Goal: Task Accomplishment & Management: Manage account settings

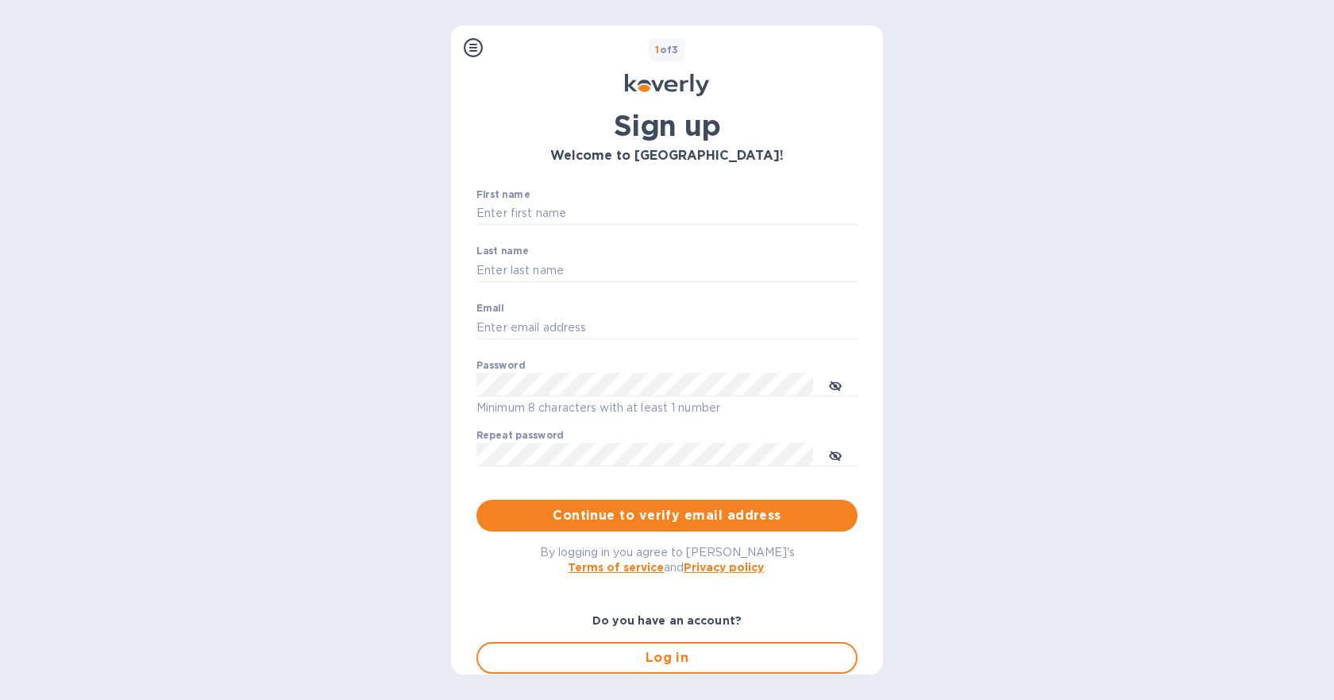
click at [686, 675] on div "Steps Koverly account Business information Secure your account 1 of 3 Sign up W…" at bounding box center [667, 350] width 1334 height 700
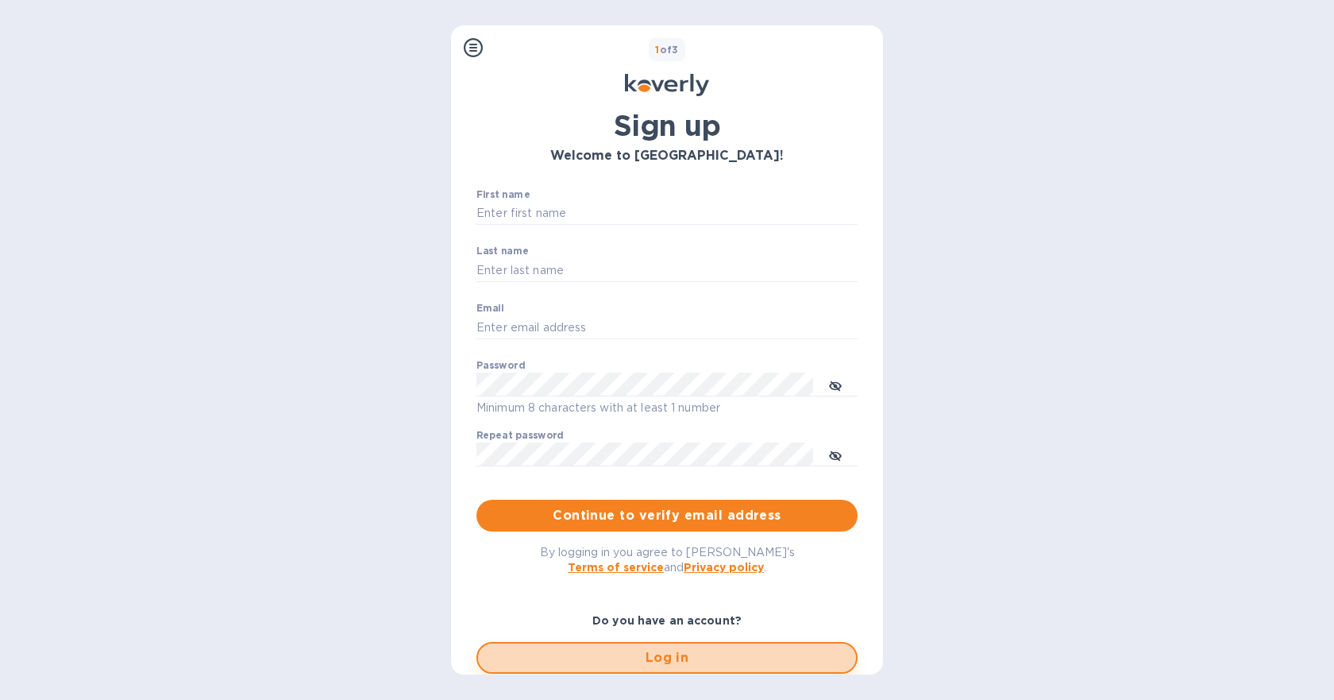
click at [688, 666] on span "Log in" at bounding box center [667, 657] width 353 height 19
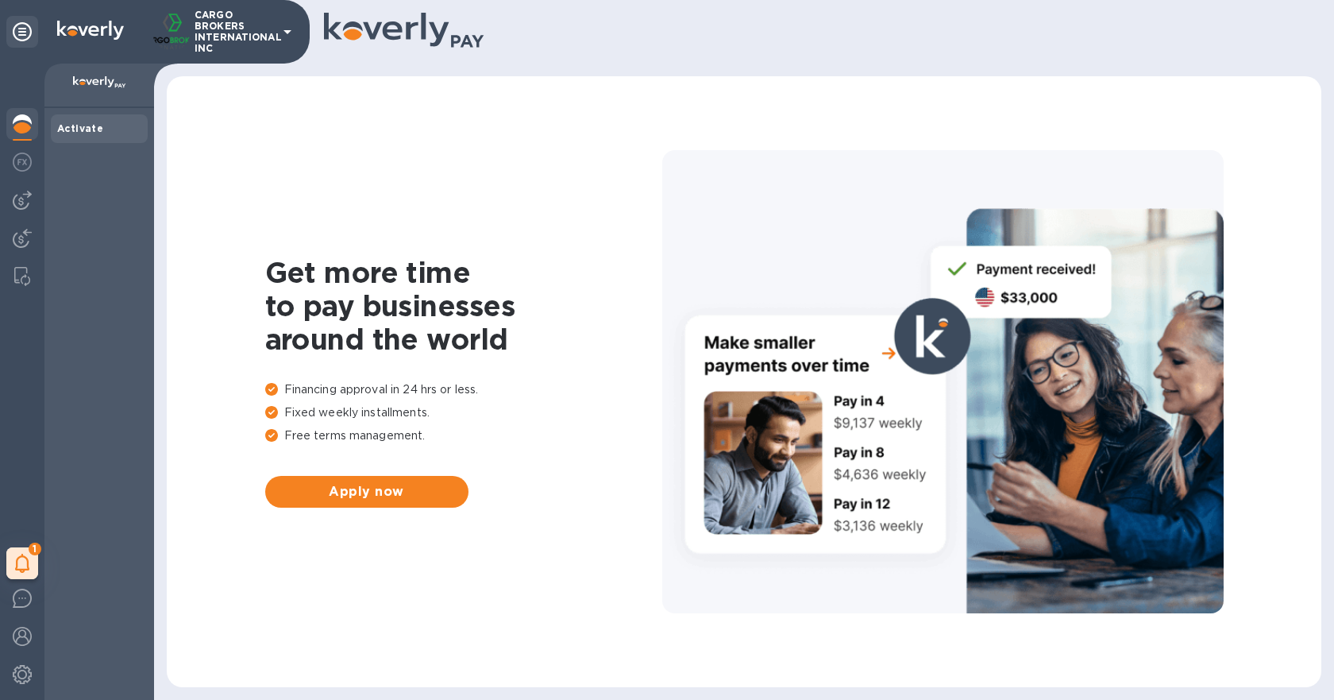
click at [104, 127] on div "Activate" at bounding box center [99, 129] width 84 height 16
click at [79, 125] on b "Activate" at bounding box center [80, 128] width 46 height 12
click at [110, 79] on img at bounding box center [99, 82] width 53 height 13
click at [64, 129] on b "Activate" at bounding box center [80, 128] width 46 height 12
click at [26, 171] on img at bounding box center [22, 162] width 19 height 19
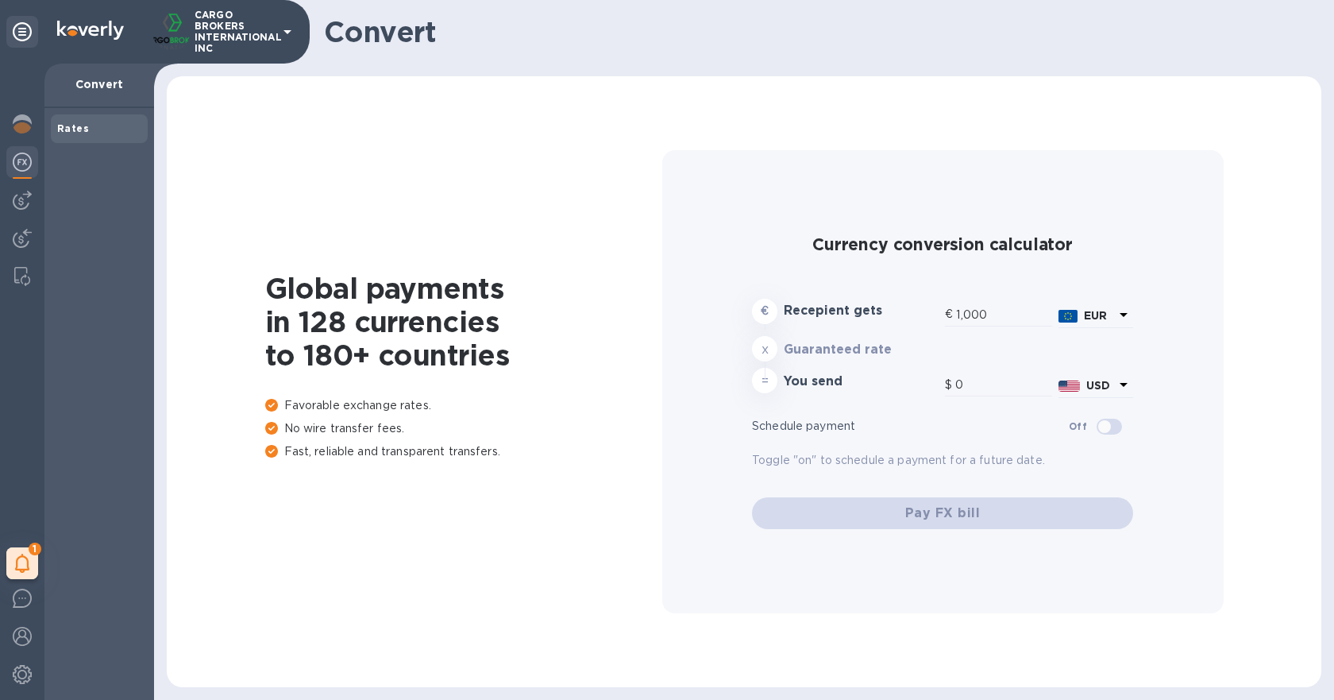
type input "1,165.81"
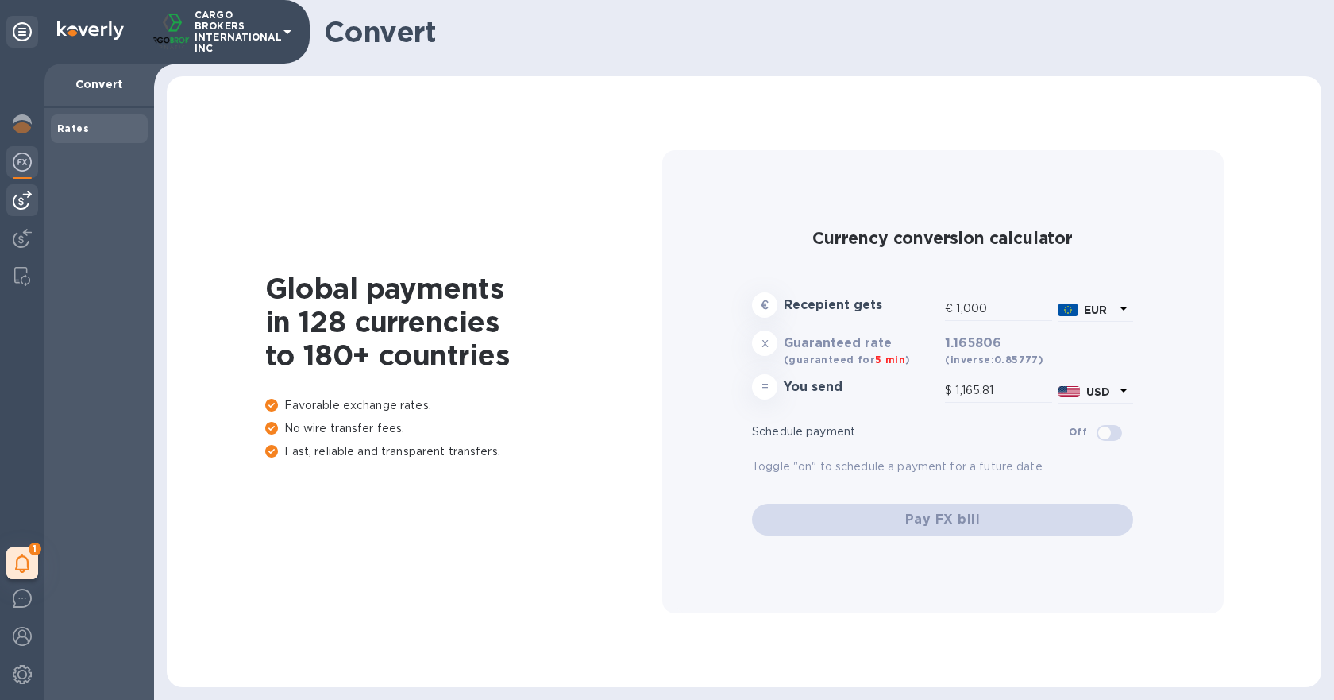
click at [24, 197] on img at bounding box center [22, 200] width 19 height 19
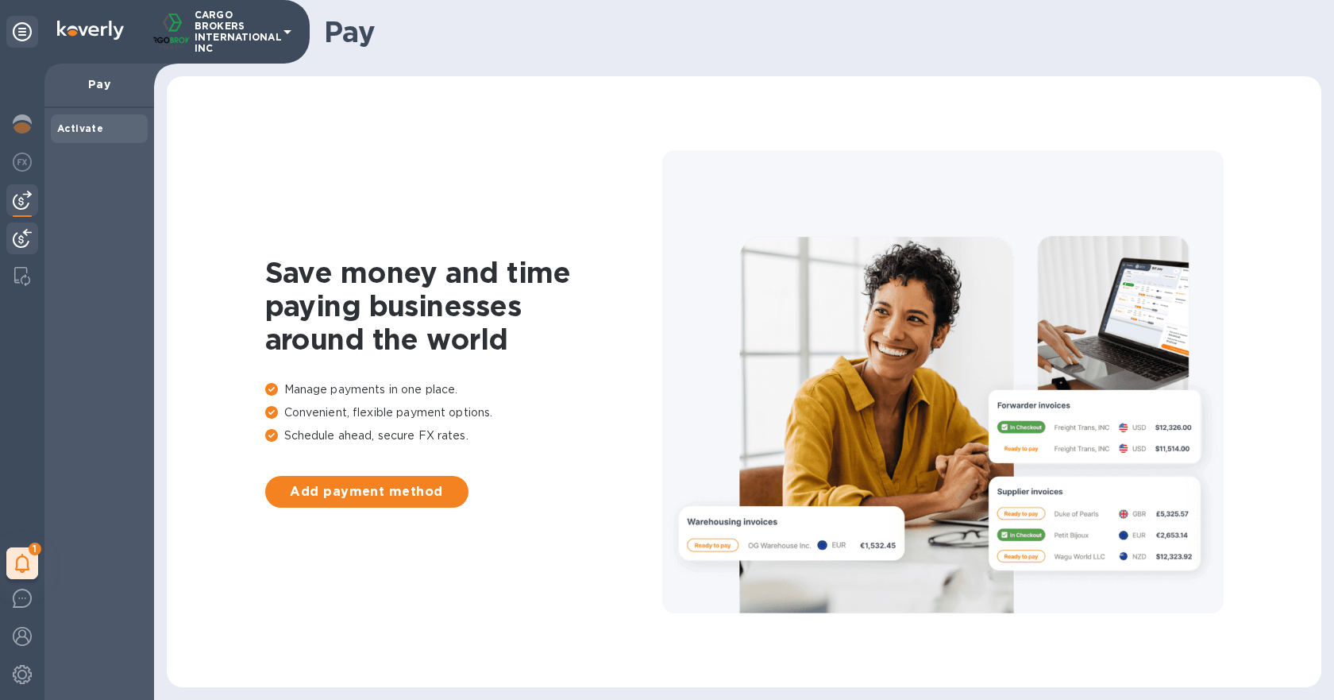
click at [19, 227] on div at bounding box center [22, 239] width 32 height 35
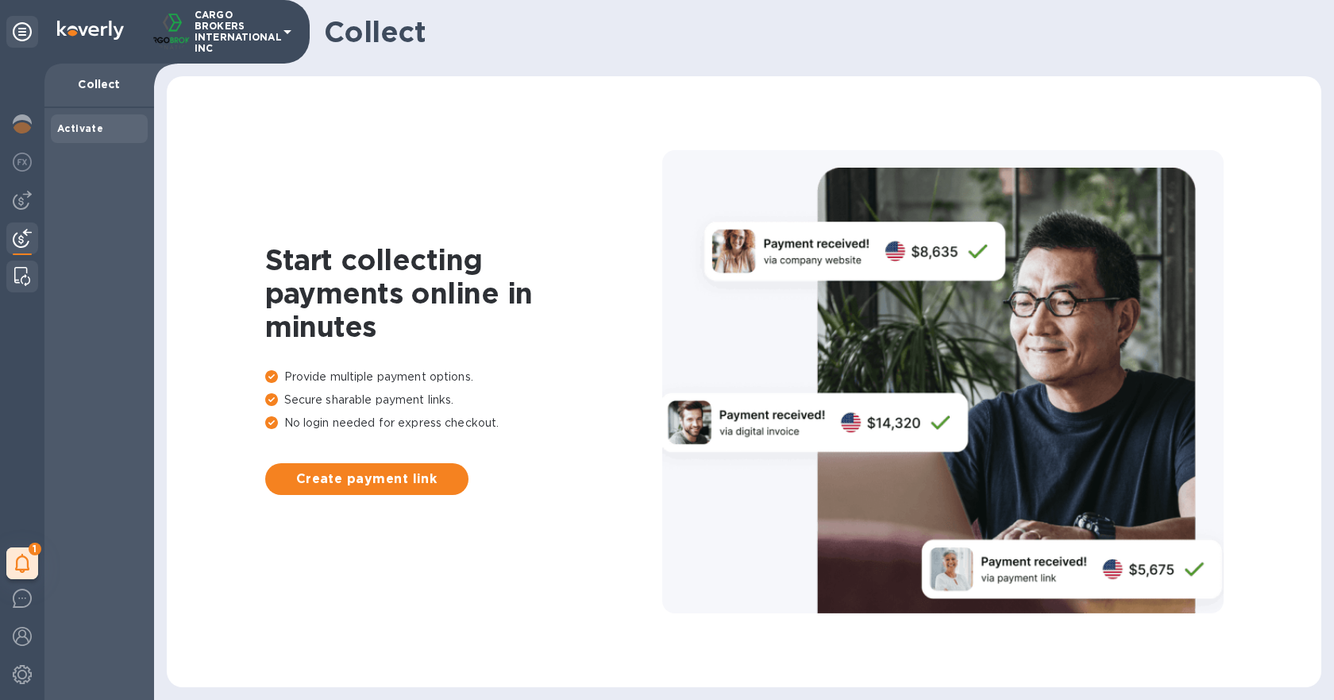
click at [21, 265] on div at bounding box center [22, 277] width 29 height 32
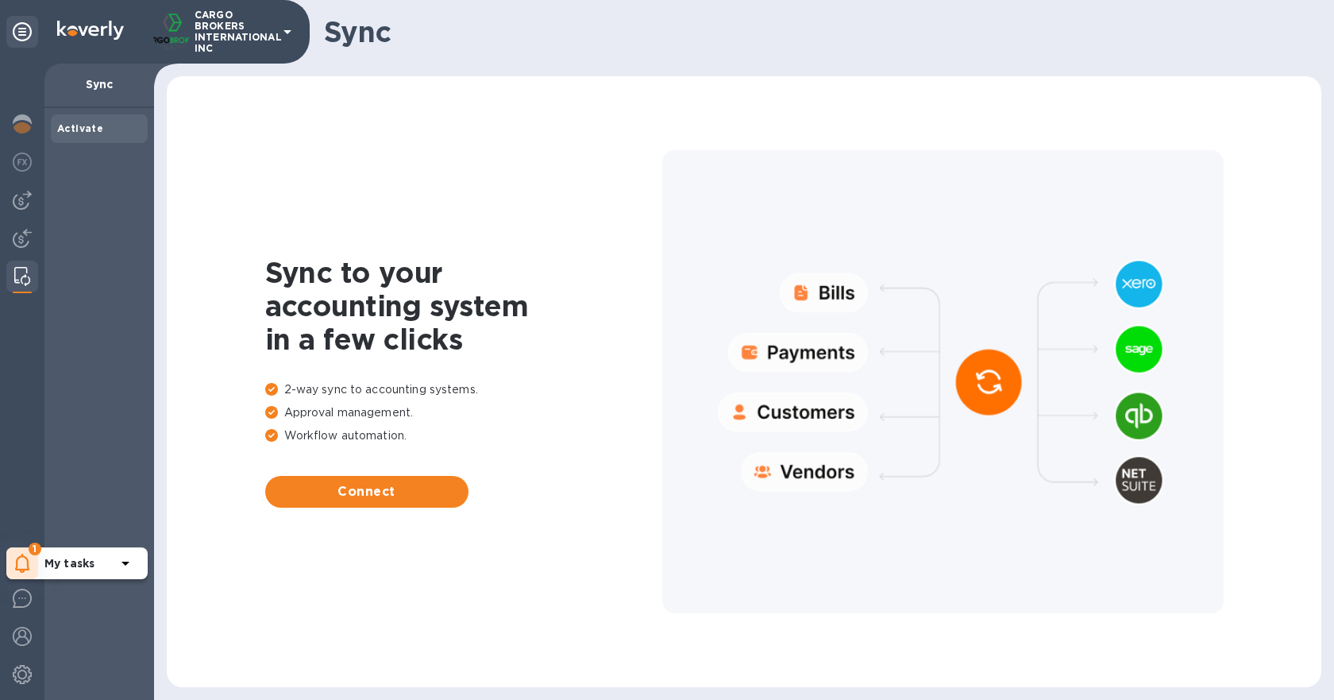
click at [28, 569] on icon at bounding box center [22, 563] width 14 height 19
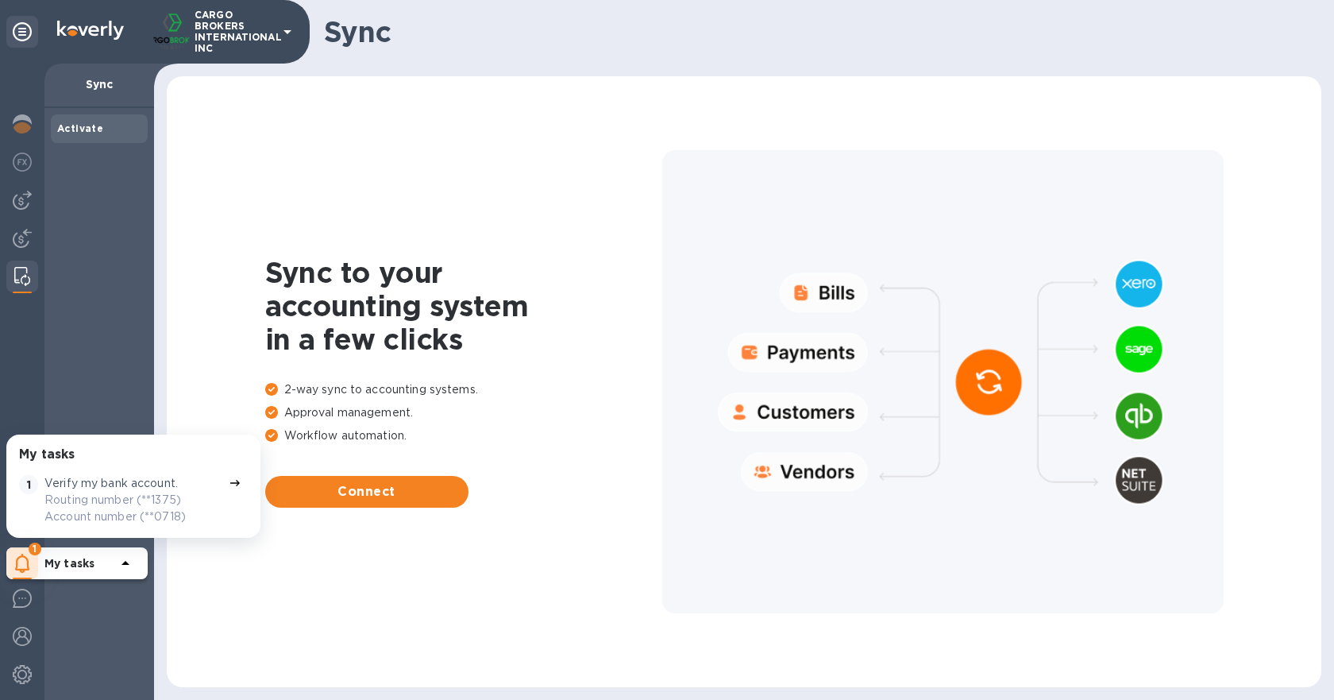
click at [121, 566] on icon at bounding box center [125, 563] width 19 height 19
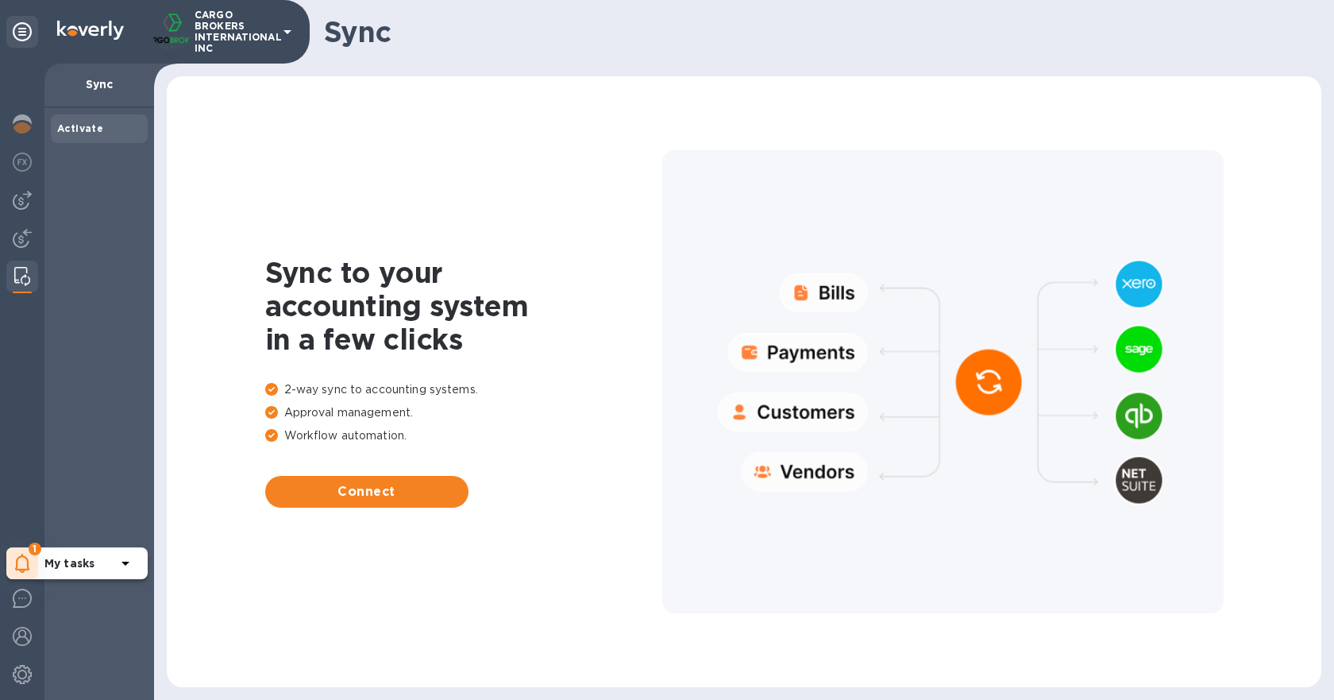
click at [121, 566] on icon at bounding box center [125, 563] width 19 height 19
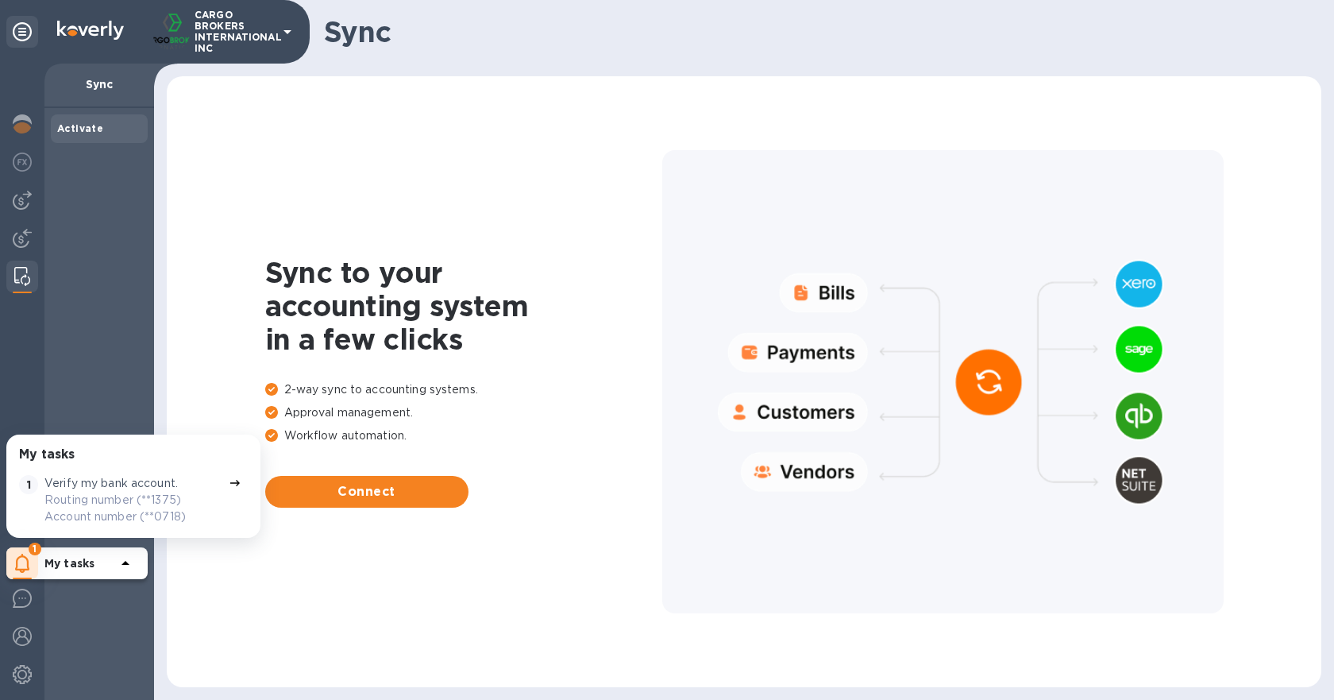
click at [126, 520] on p "Routing number (**1375) Account number (**0718)" at bounding box center [133, 508] width 178 height 33
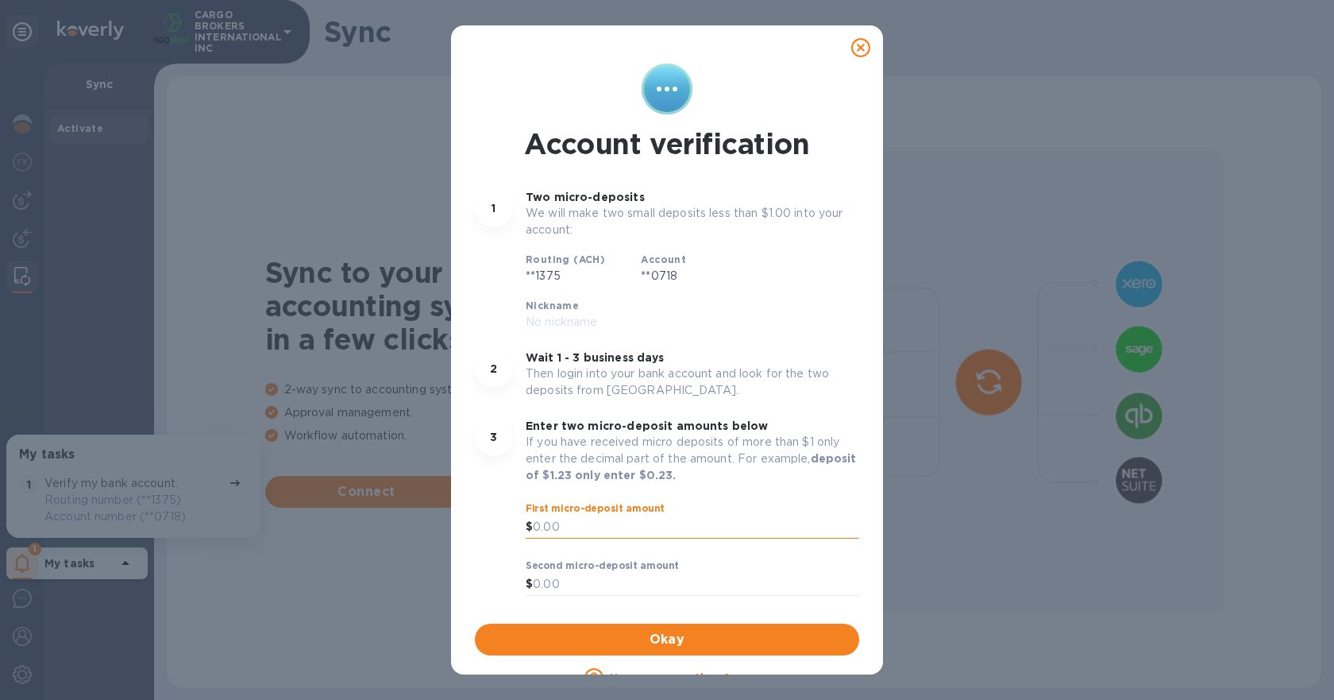
click at [595, 516] on input "text" at bounding box center [696, 528] width 326 height 24
type input "0.12"
click at [531, 573] on div "$" at bounding box center [529, 585] width 7 height 24
click at [539, 573] on input "text" at bounding box center [696, 585] width 326 height 24
type input "0.25"
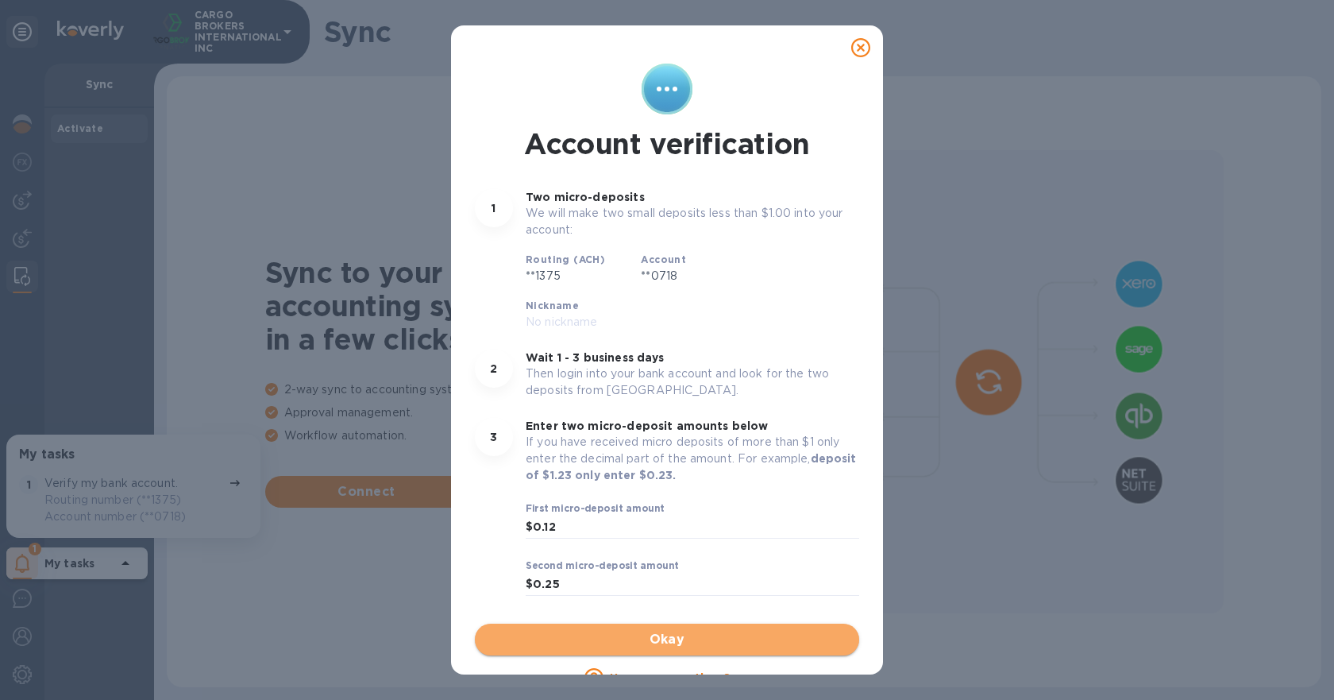
click at [692, 630] on span "Okay" at bounding box center [667, 639] width 359 height 19
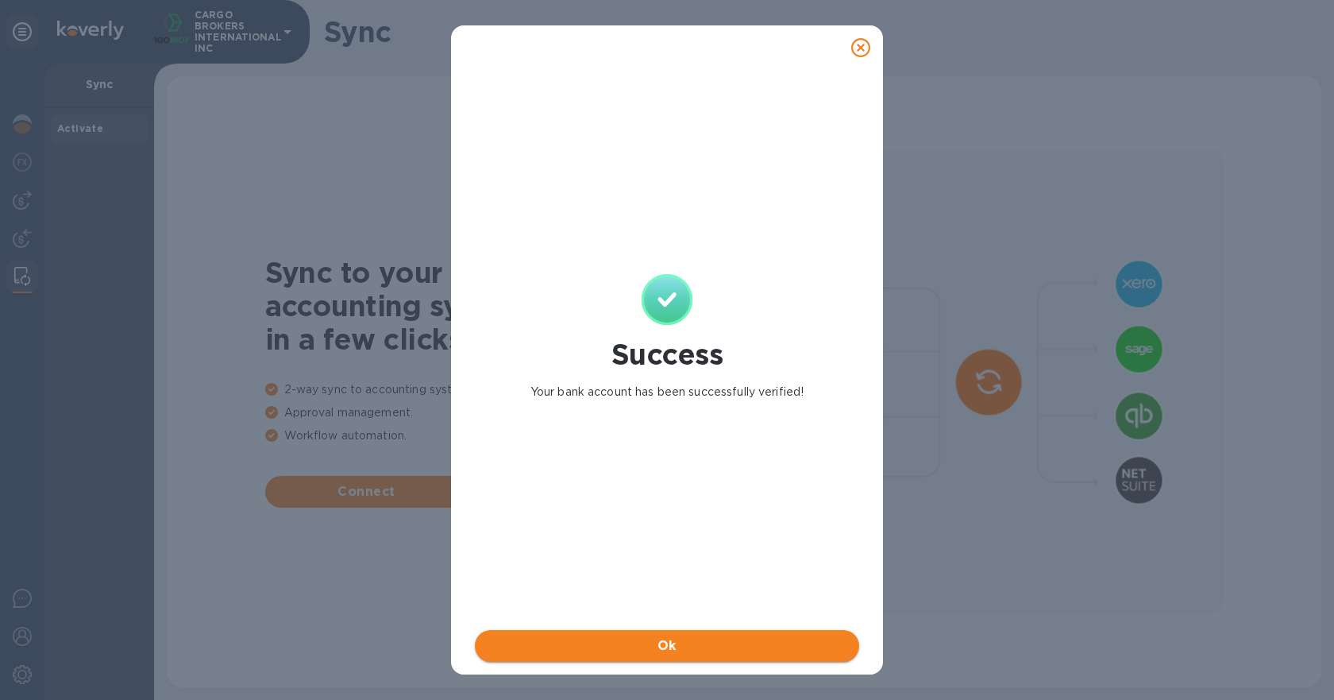
click at [677, 644] on span "Ok" at bounding box center [667, 645] width 359 height 19
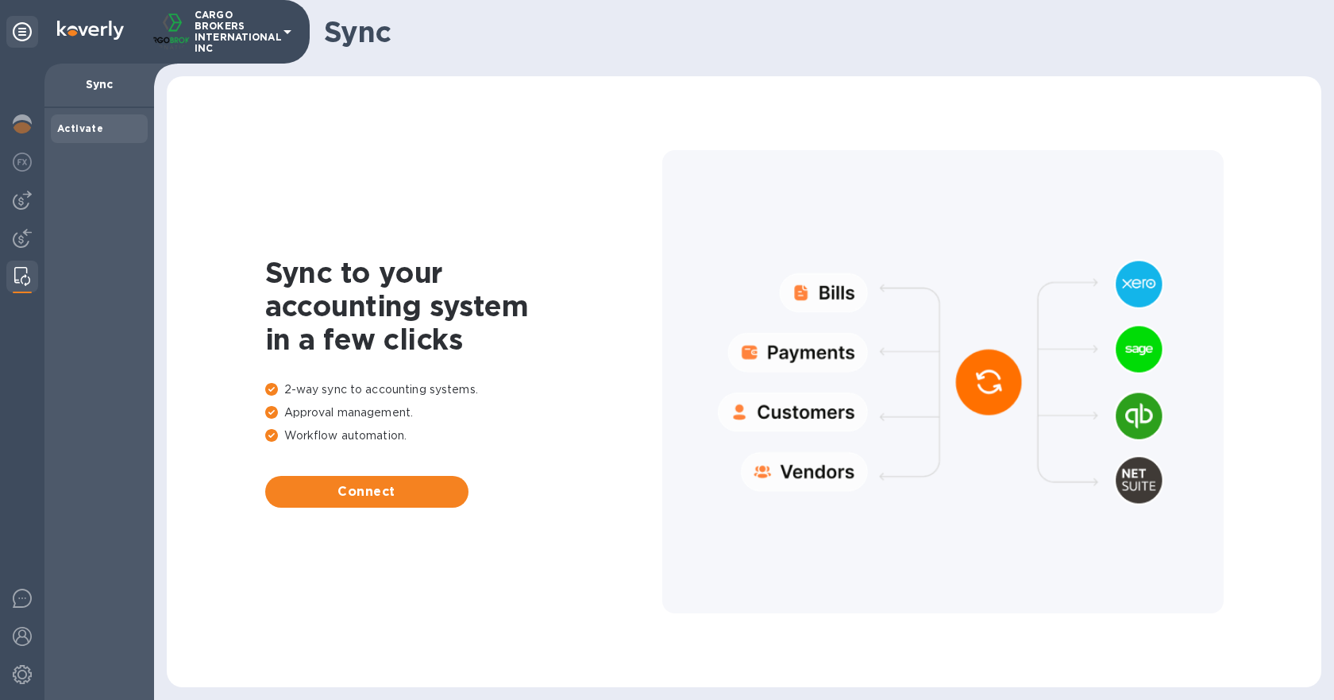
click at [96, 123] on span "Activate" at bounding box center [99, 129] width 84 height 16
click at [38, 125] on div at bounding box center [22, 382] width 44 height 636
click at [28, 120] on img at bounding box center [22, 123] width 19 height 19
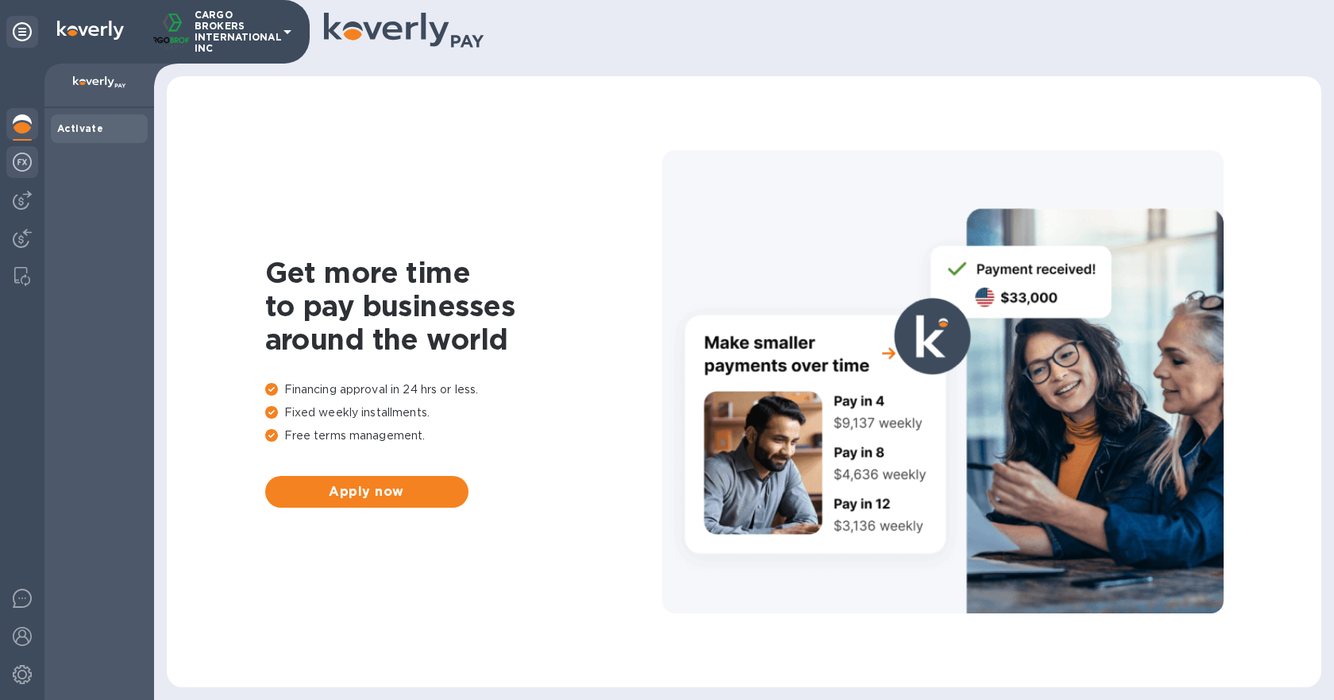
click at [22, 168] on img at bounding box center [22, 162] width 19 height 19
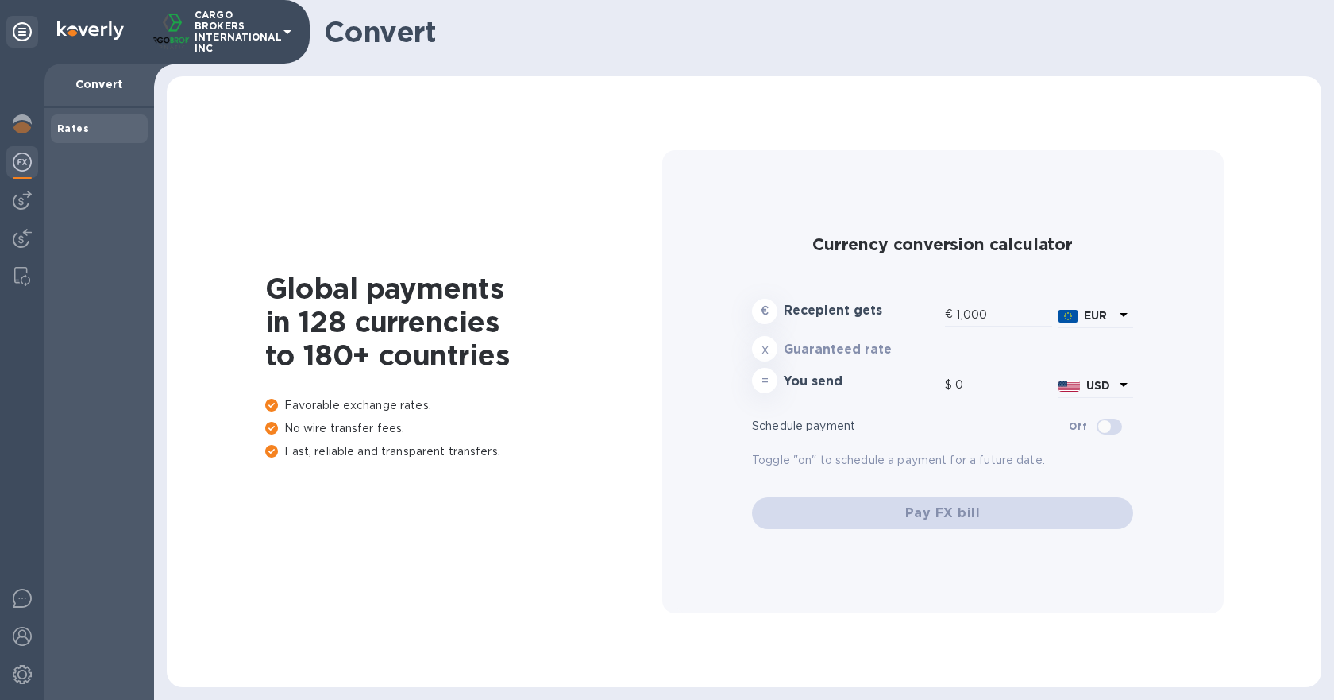
type input "1,165.81"
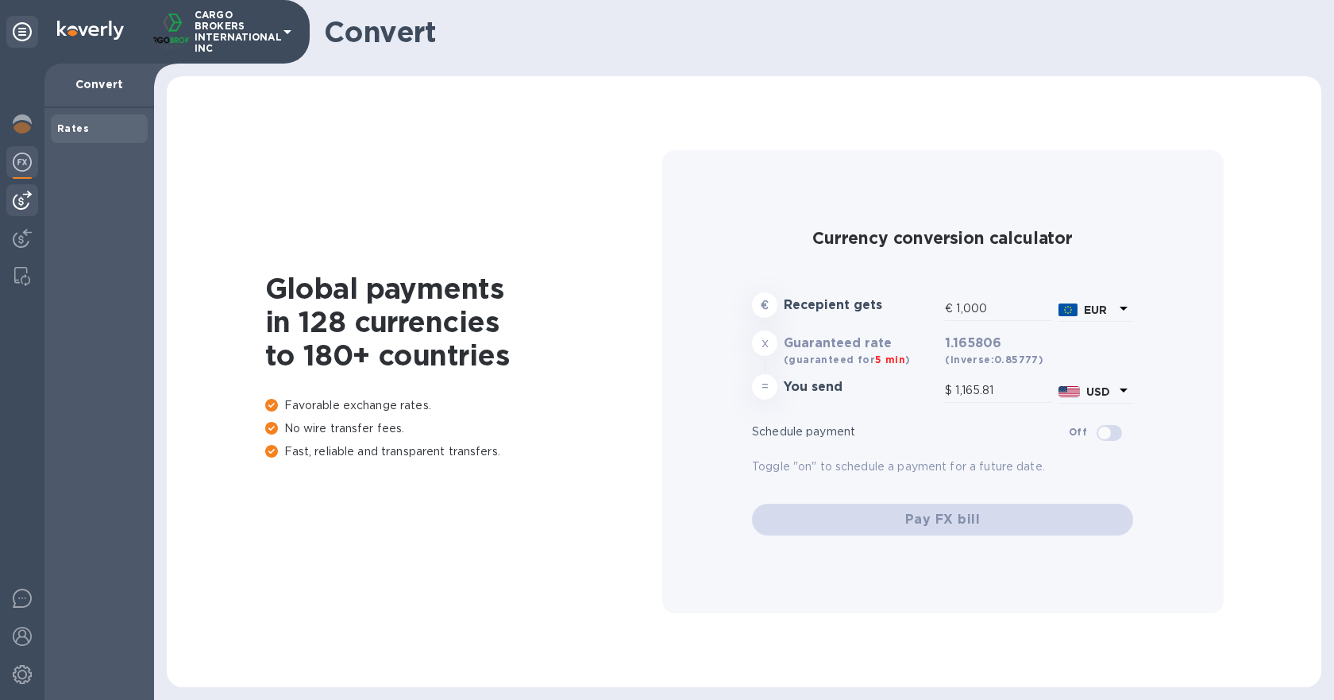
click at [25, 189] on div at bounding box center [22, 200] width 32 height 32
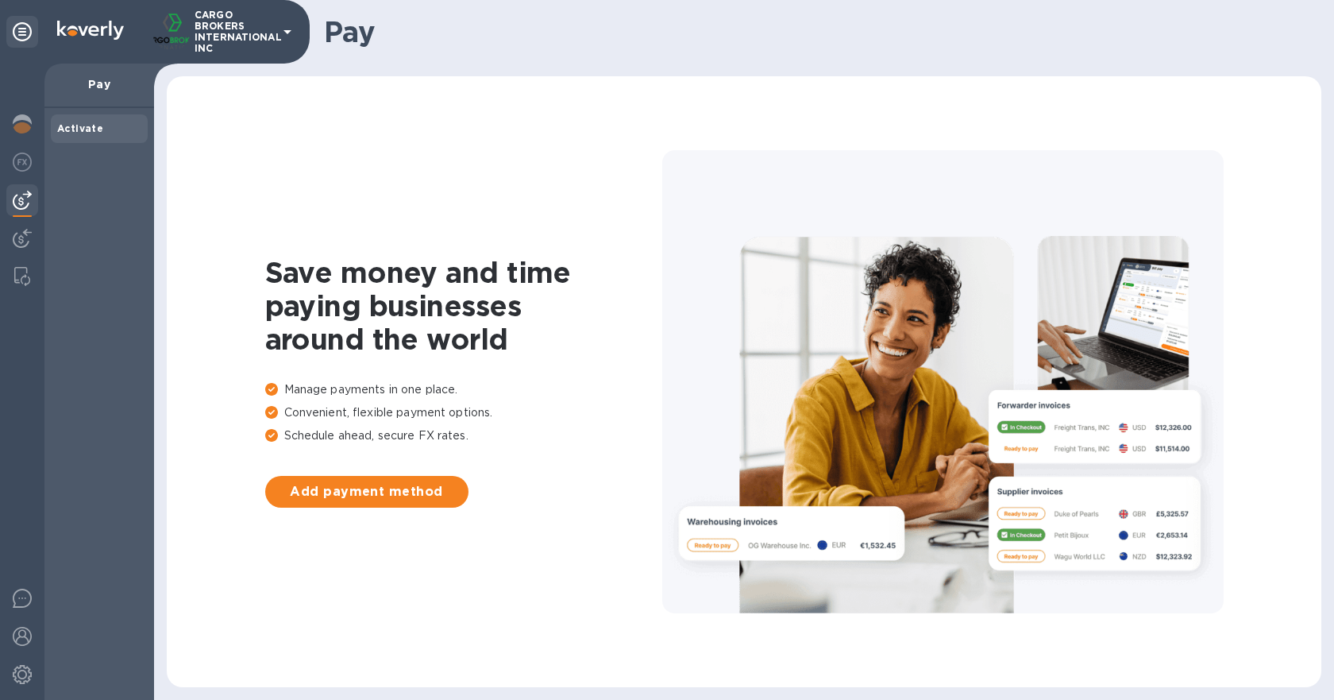
click at [39, 123] on div at bounding box center [22, 382] width 44 height 636
click at [24, 127] on img at bounding box center [22, 123] width 19 height 19
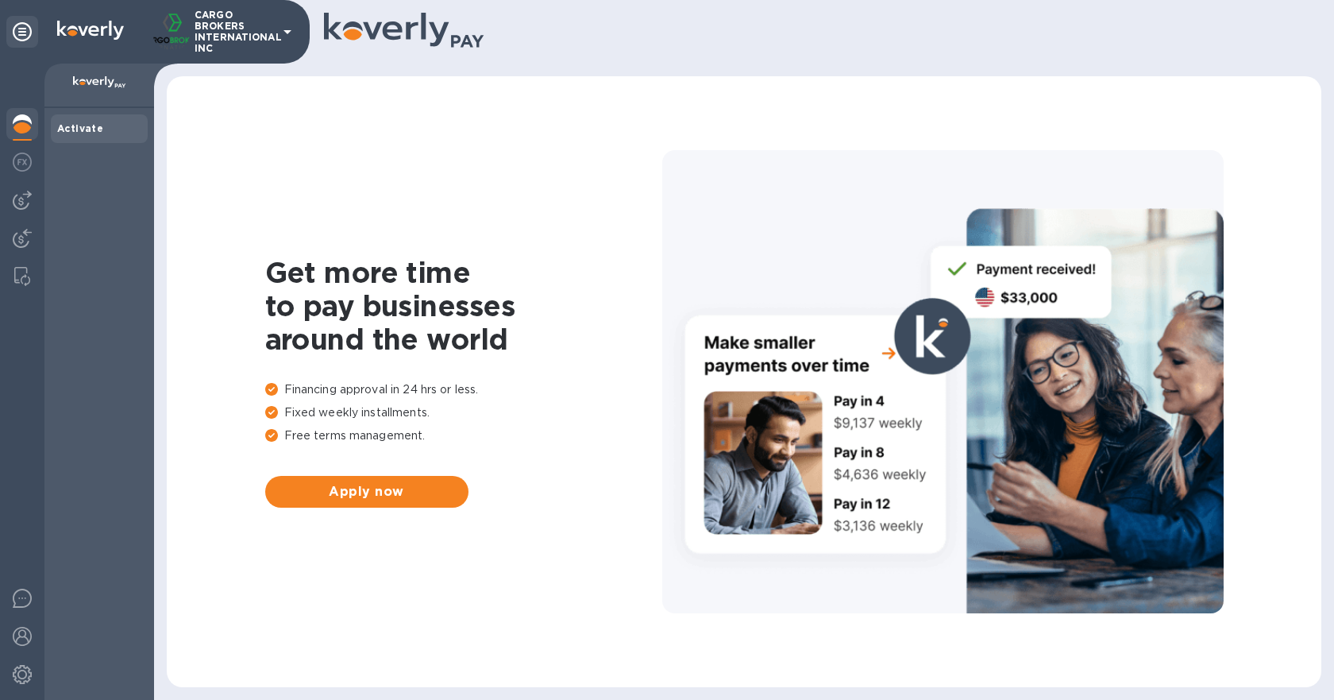
click at [274, 31] on p "CARGO BROKERS INTERNATIONAL INC" at bounding box center [234, 32] width 79 height 44
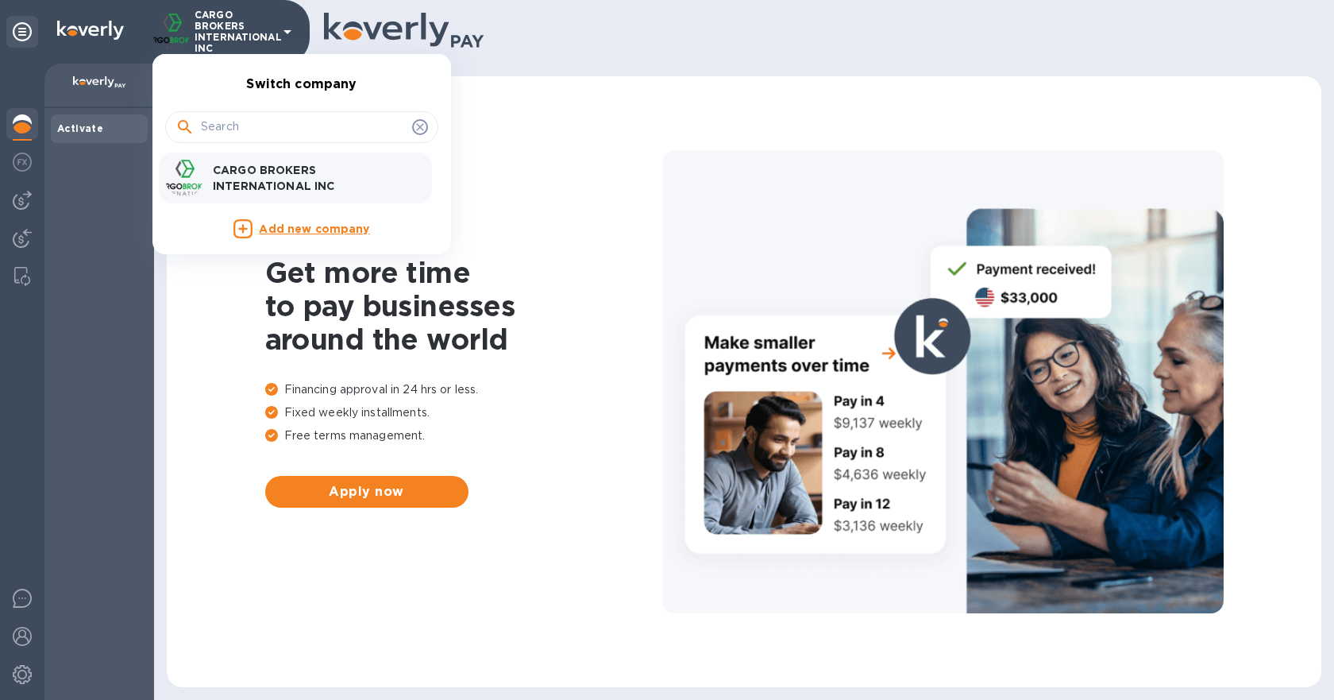
click at [30, 276] on div at bounding box center [667, 350] width 1334 height 700
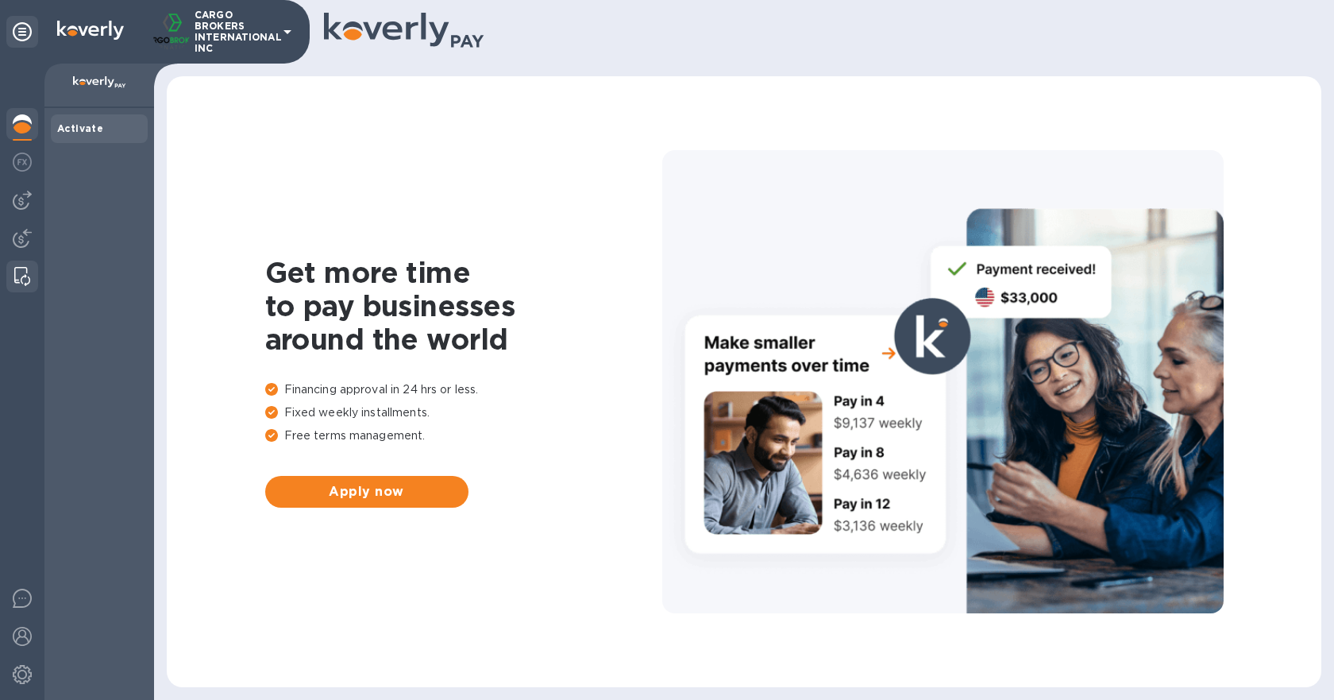
click at [20, 276] on img at bounding box center [22, 276] width 16 height 19
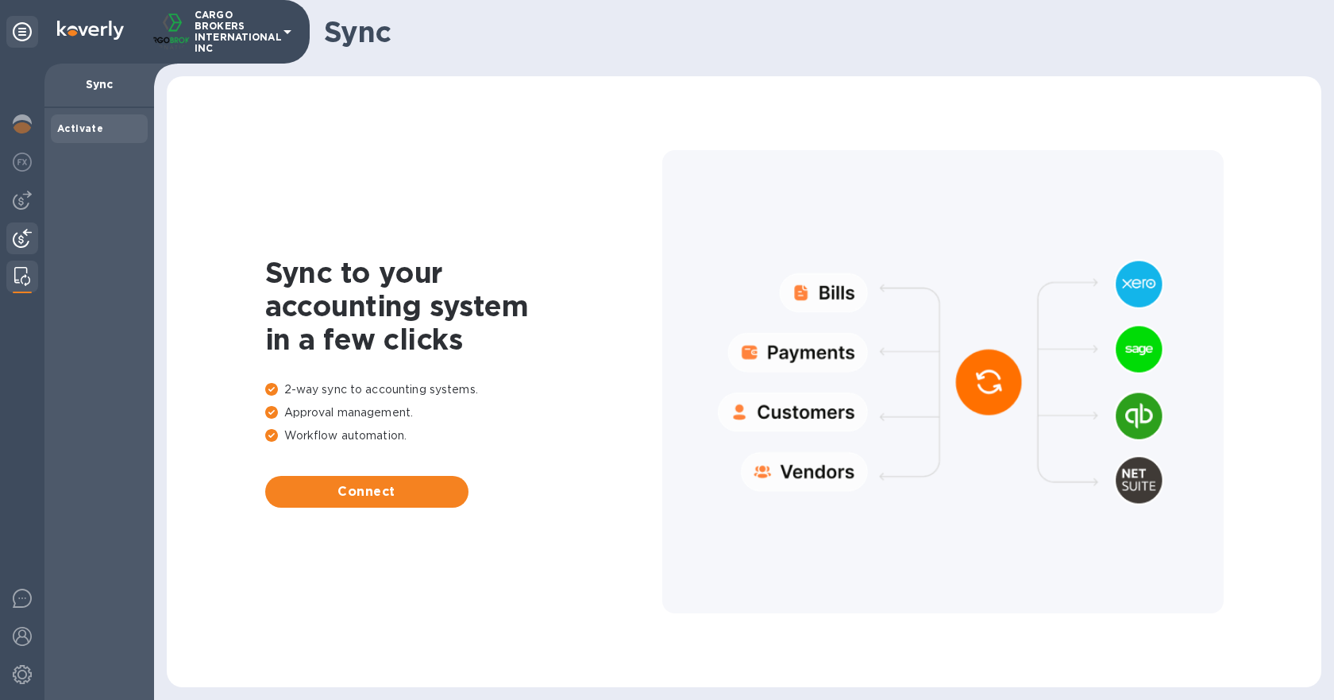
click at [21, 234] on img at bounding box center [22, 238] width 19 height 19
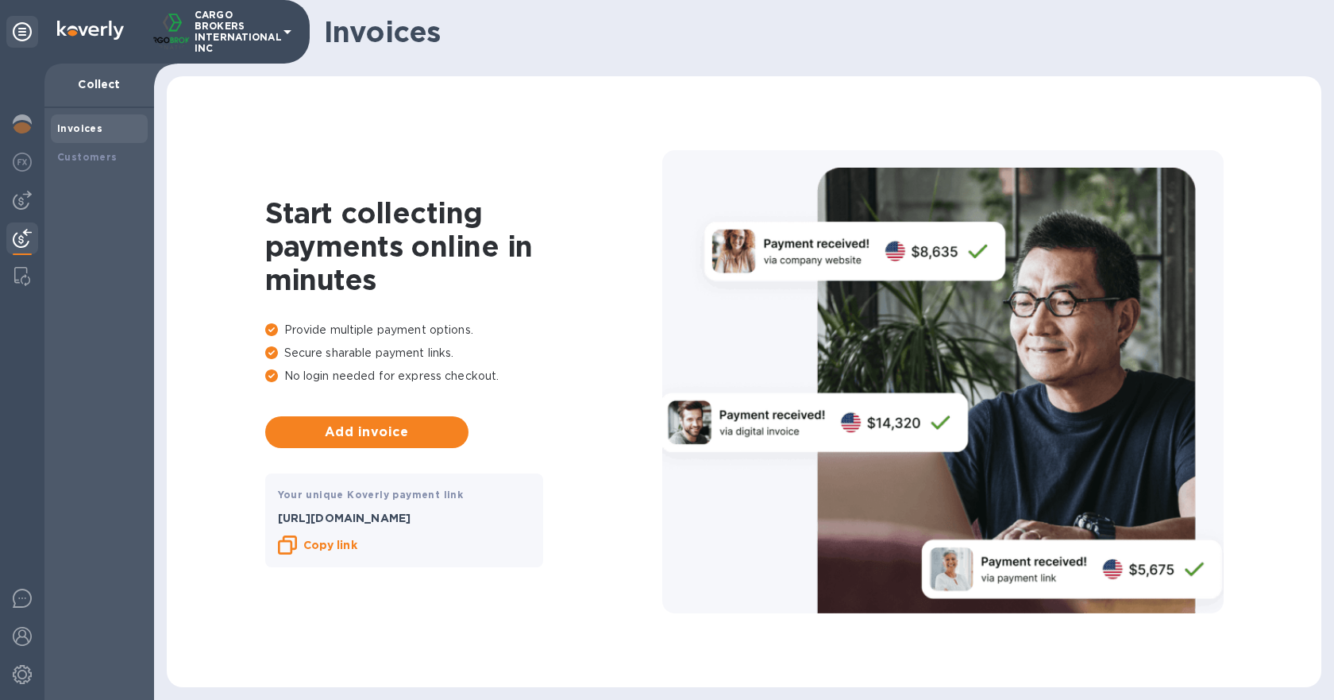
click at [350, 547] on b "Copy link" at bounding box center [330, 545] width 54 height 13
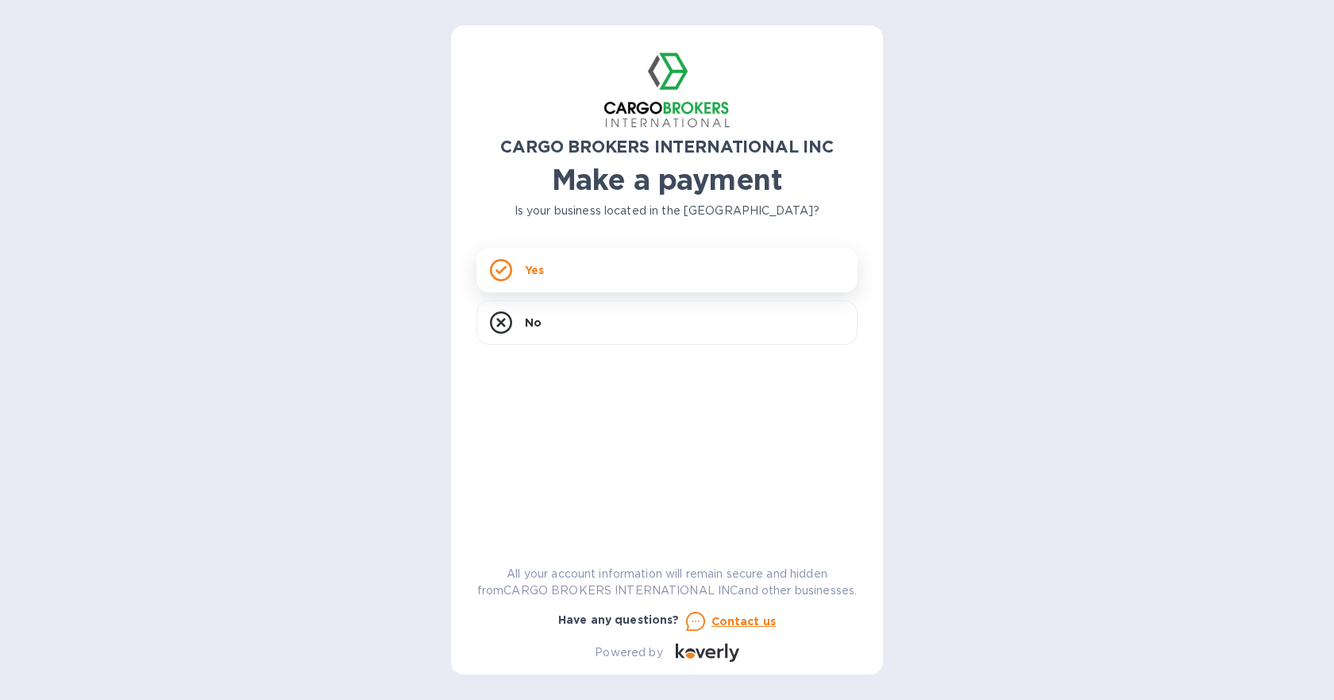
click at [643, 271] on div "Yes" at bounding box center [667, 270] width 381 height 44
